Goal: Navigation & Orientation: Find specific page/section

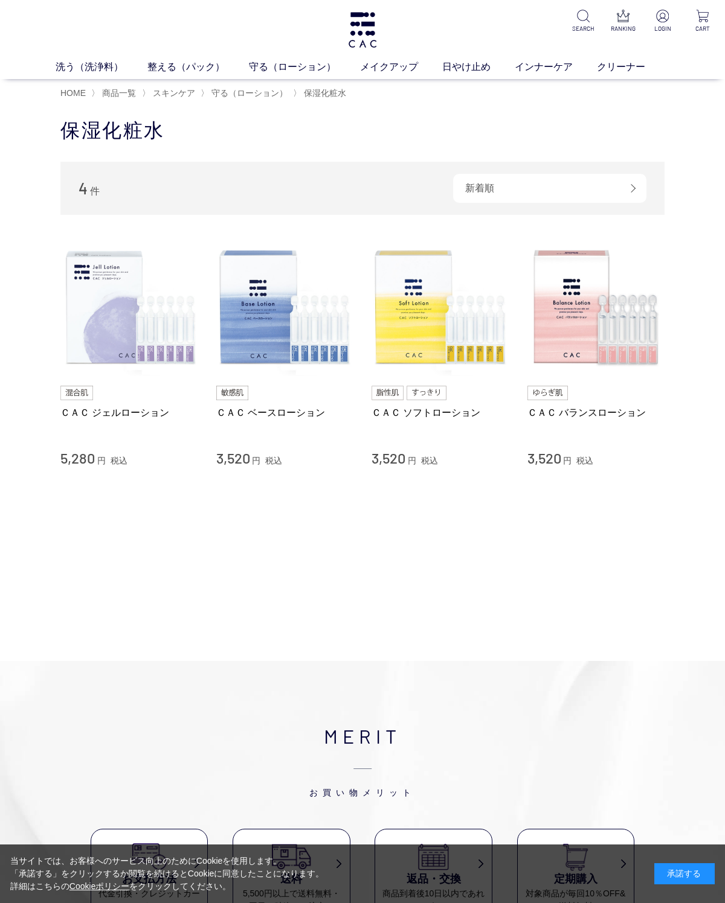
click at [400, 121] on h1 "保湿化粧水" at bounding box center [362, 131] width 604 height 26
click at [105, 63] on link "洗う（洗浄料）" at bounding box center [102, 67] width 92 height 14
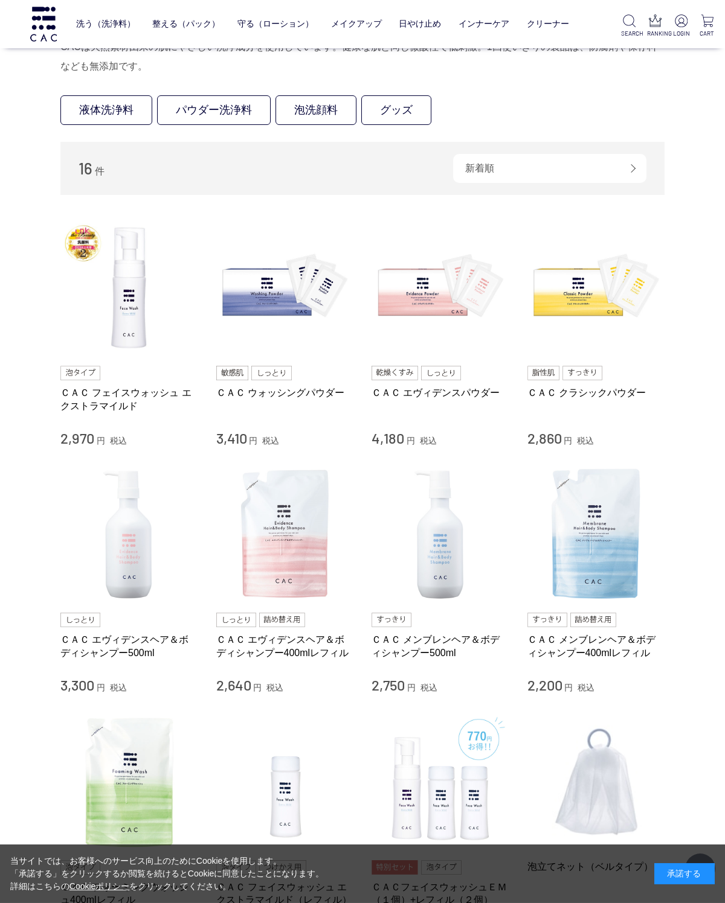
scroll to position [102, 0]
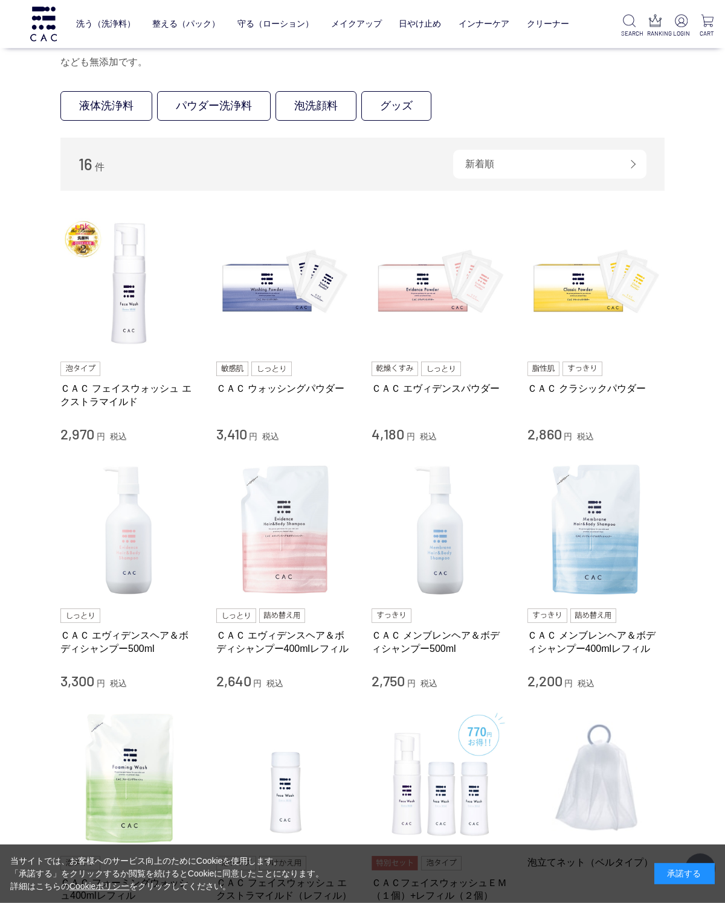
click at [615, 118] on ul "液体洗浄料 パウダー洗浄料 泡洗顔料 グッズ" at bounding box center [362, 108] width 604 height 34
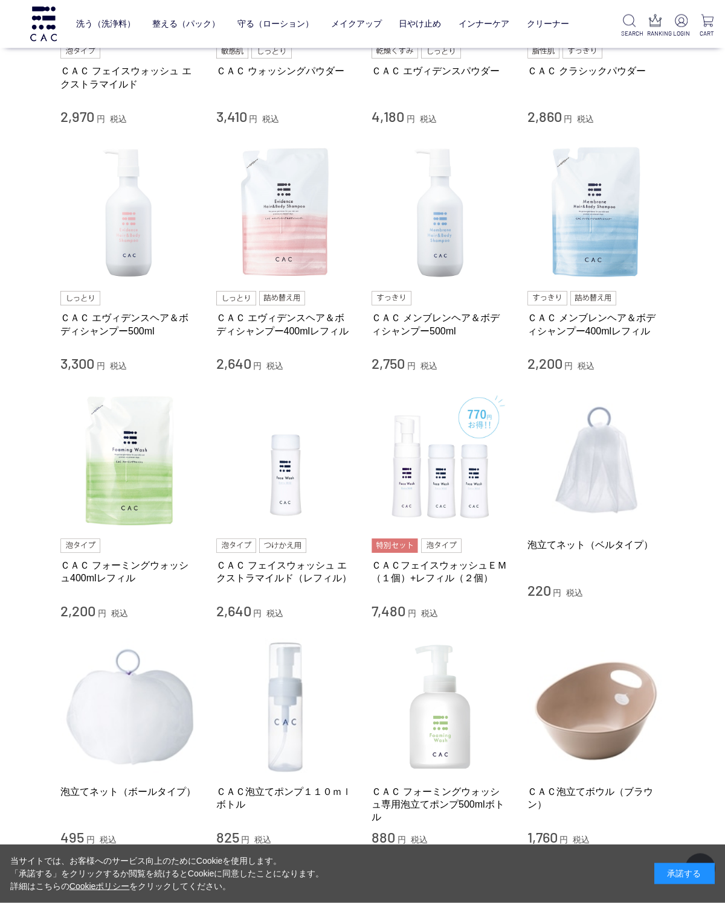
scroll to position [421, 0]
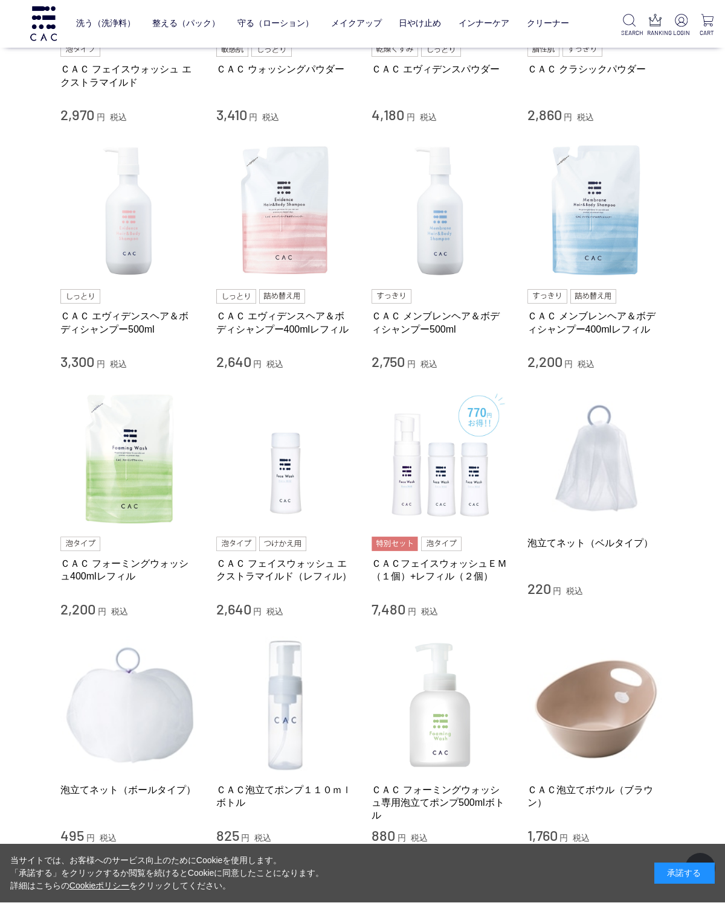
click at [696, 467] on div "買い物かご 買い物かご内の商品 買い物かごは空です... カテゴリから探す 商品一覧 スキンケア 洗う（洗浄料） 液体洗浄料 パウダー洗浄料 泡洗顔料 グッズ…" at bounding box center [362, 280] width 725 height 1348
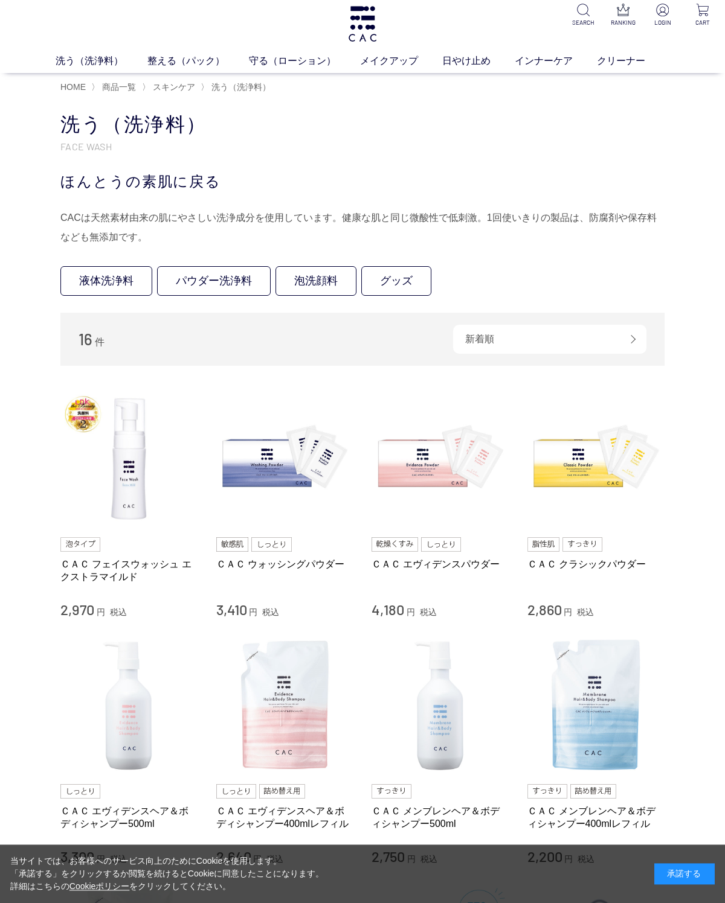
scroll to position [0, 0]
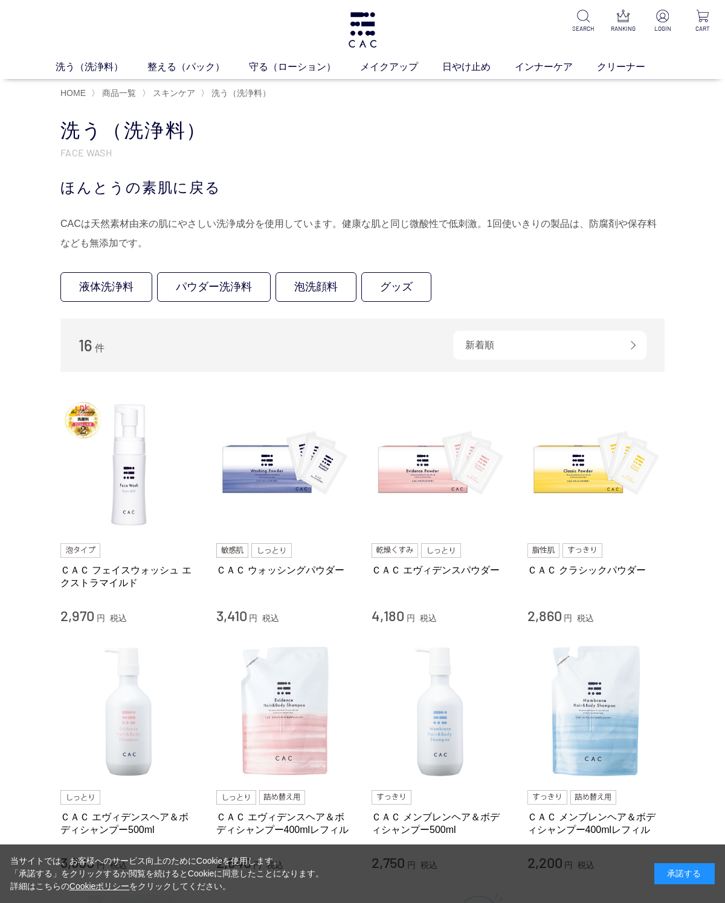
click at [181, 52] on div "洗う（洗浄料） 液体洗浄料 パウダー洗浄料 泡洗顔料 グッズ 整える（パック） フェイスパック ヘアパック 守る（ローション） 保湿化粧水 柔軟化粧水 美容液…" at bounding box center [362, 39] width 725 height 79
click at [327, 92] on link "フェイスパック" at bounding box center [330, 90] width 59 height 10
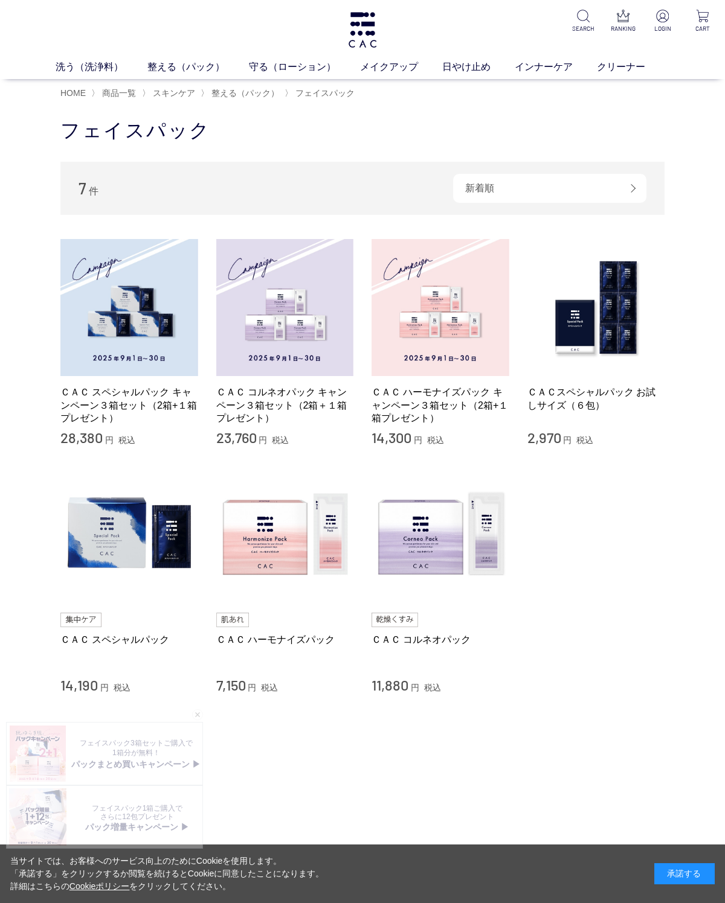
click at [287, 92] on link "保湿化粧水" at bounding box center [284, 90] width 42 height 10
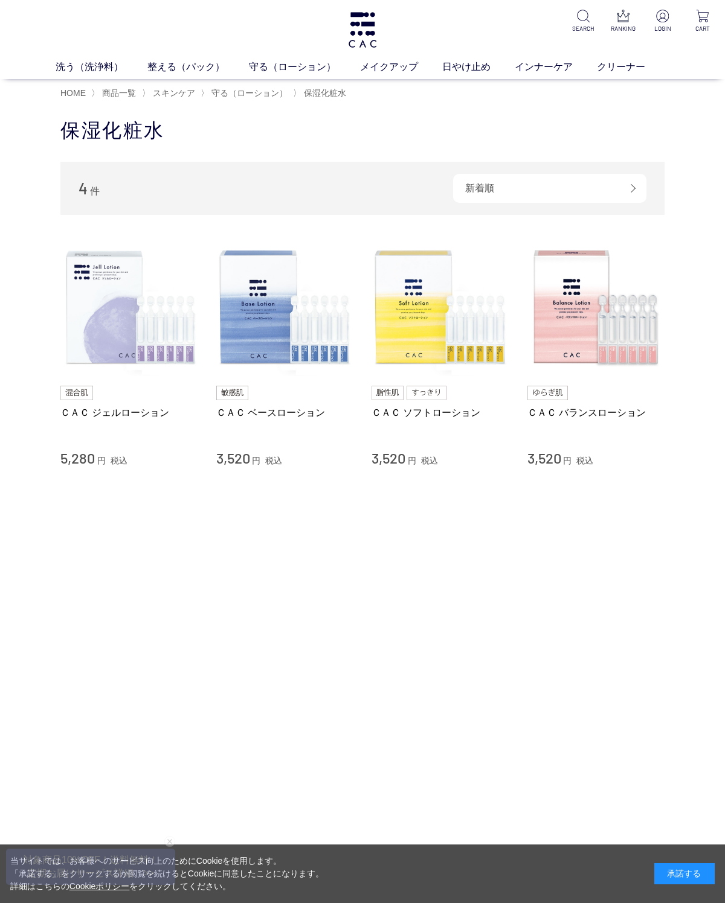
click at [281, 92] on link "ベース" at bounding box center [279, 90] width 25 height 10
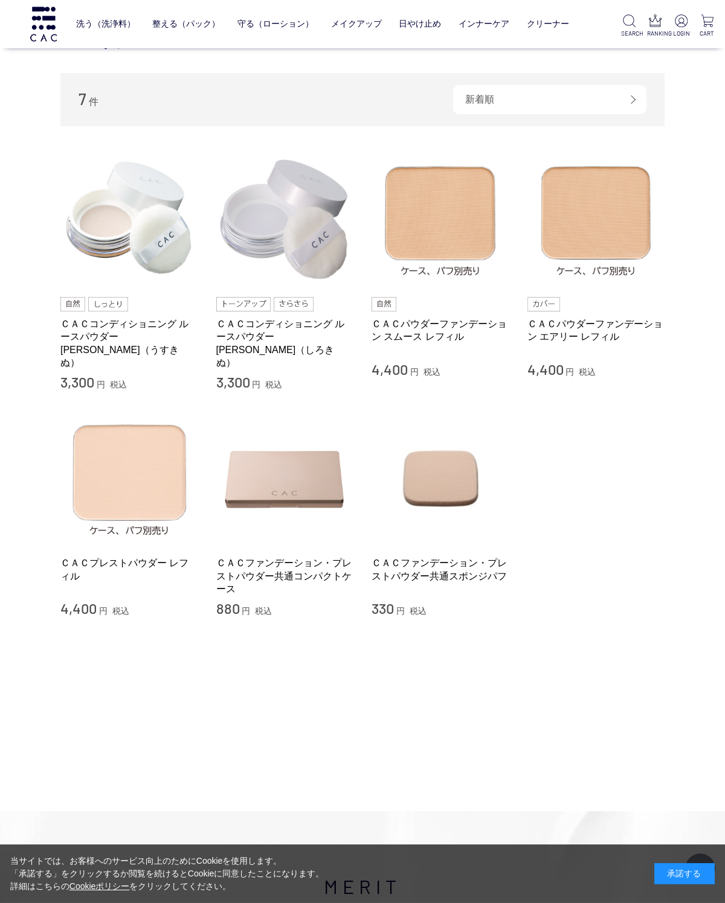
scroll to position [218, 0]
click at [559, 25] on link "クリーナー" at bounding box center [548, 24] width 42 height 28
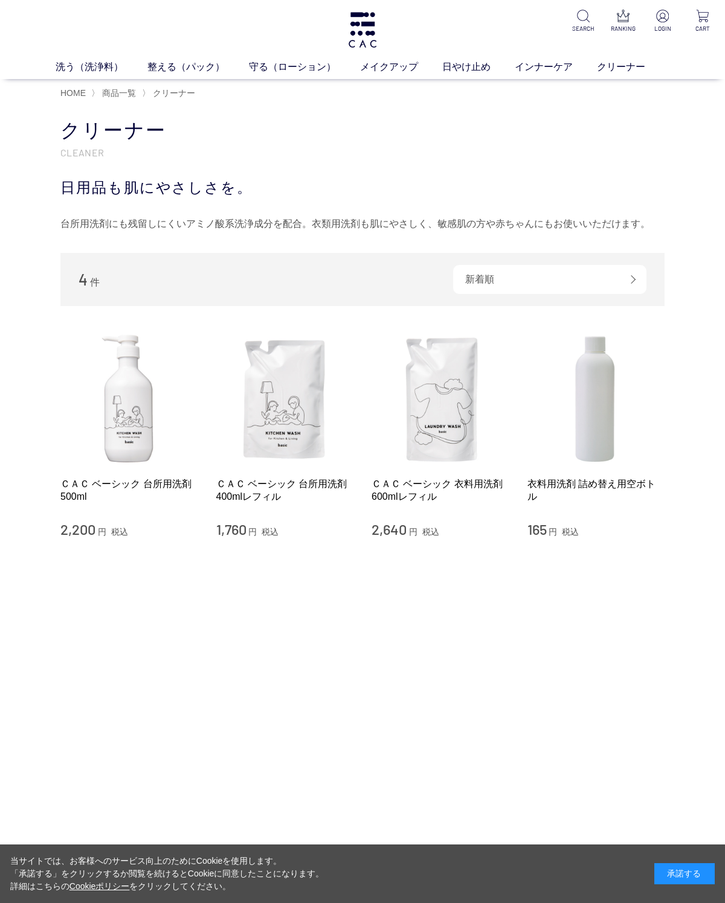
click at [548, 74] on link "インナーケア" at bounding box center [555, 67] width 82 height 14
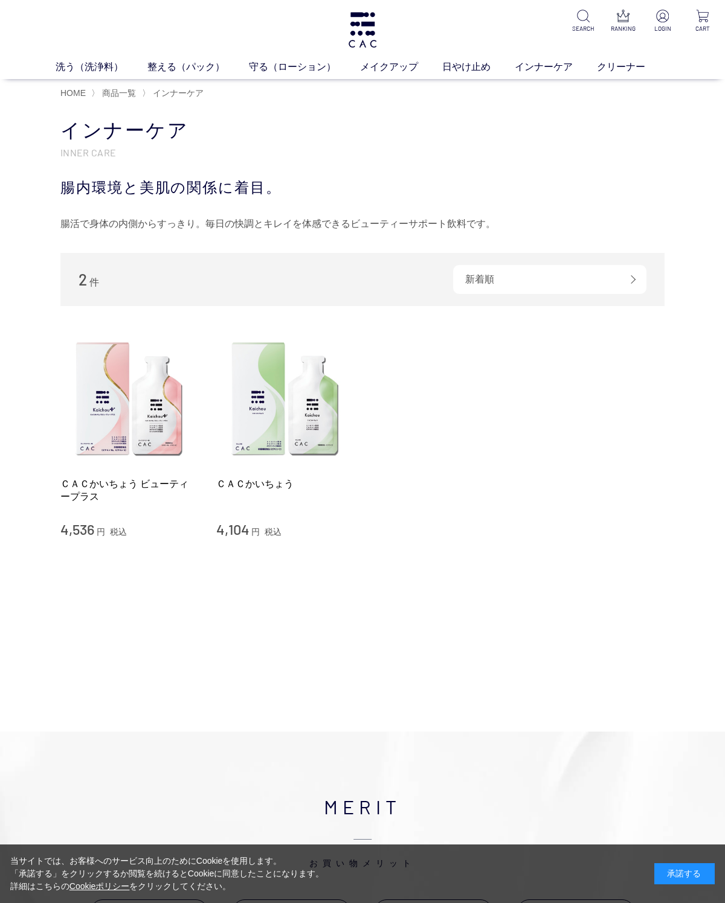
click at [469, 74] on link "日やけ止め" at bounding box center [478, 67] width 72 height 14
